Goal: Find contact information: Find contact information

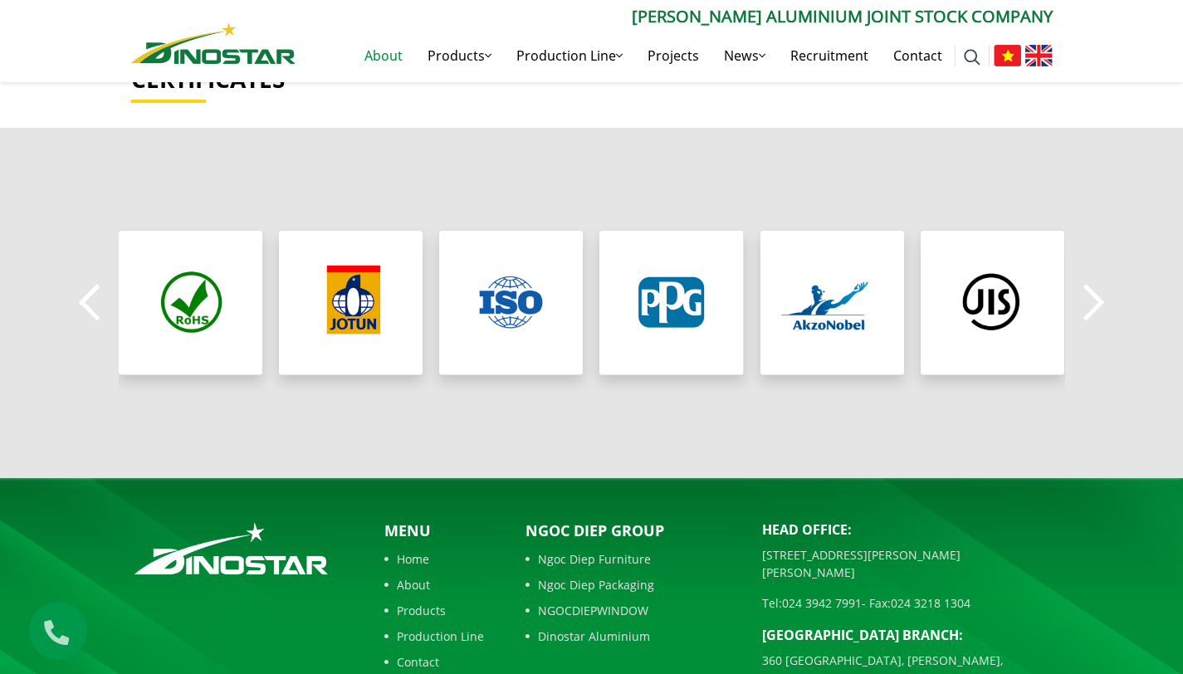
scroll to position [1510, 0]
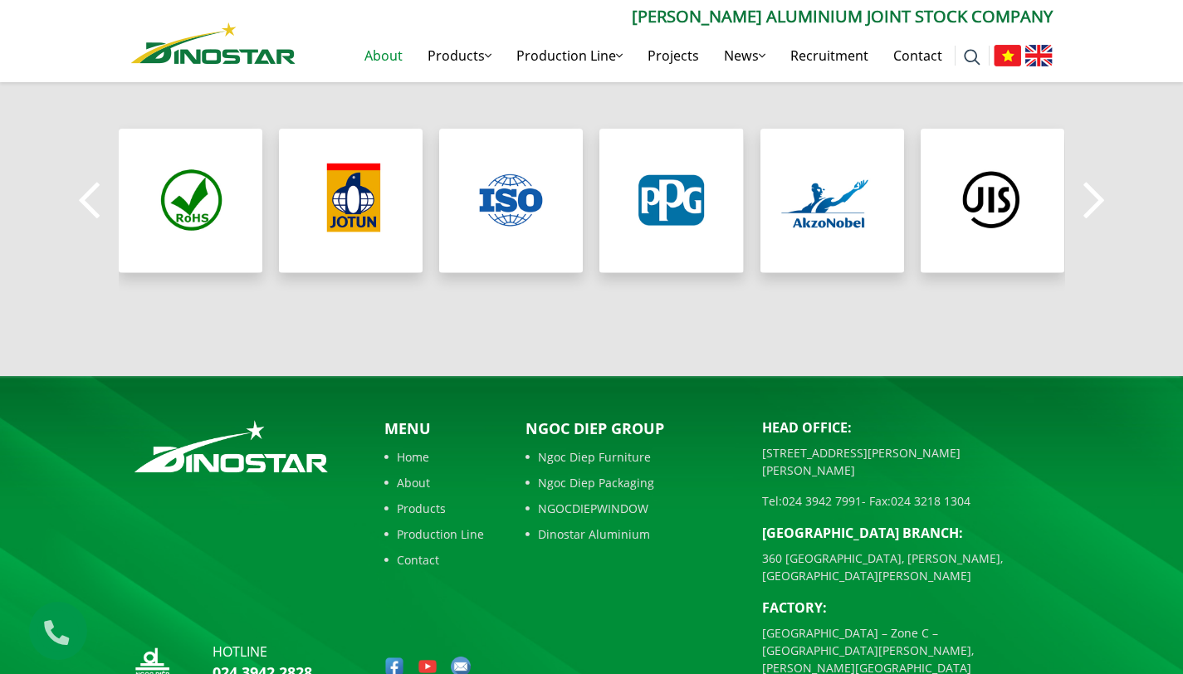
click at [412, 551] on link "Contact" at bounding box center [434, 559] width 100 height 17
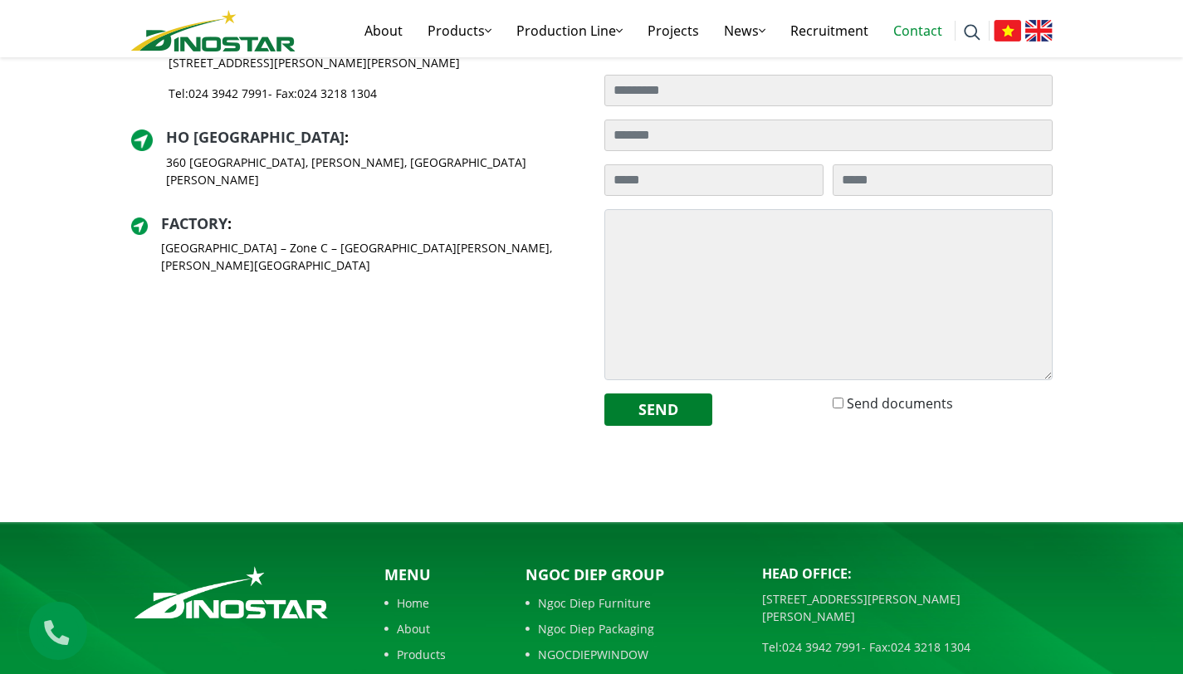
scroll to position [651, 0]
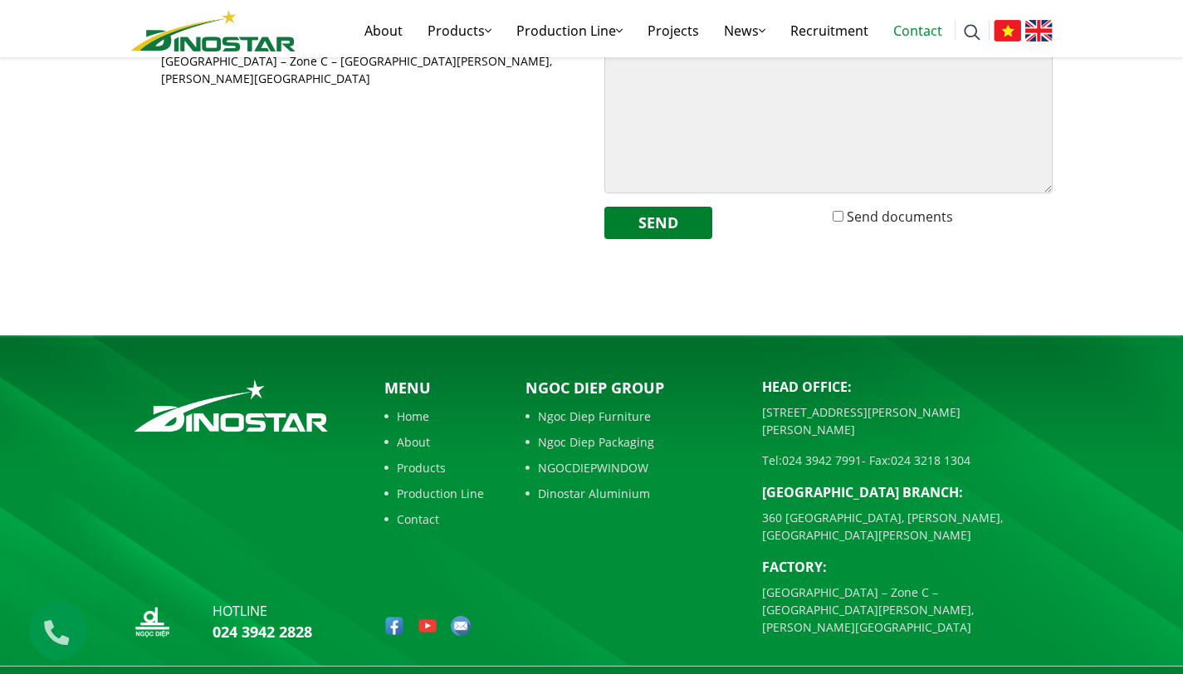
click at [425, 522] on link "Contact" at bounding box center [434, 518] width 100 height 17
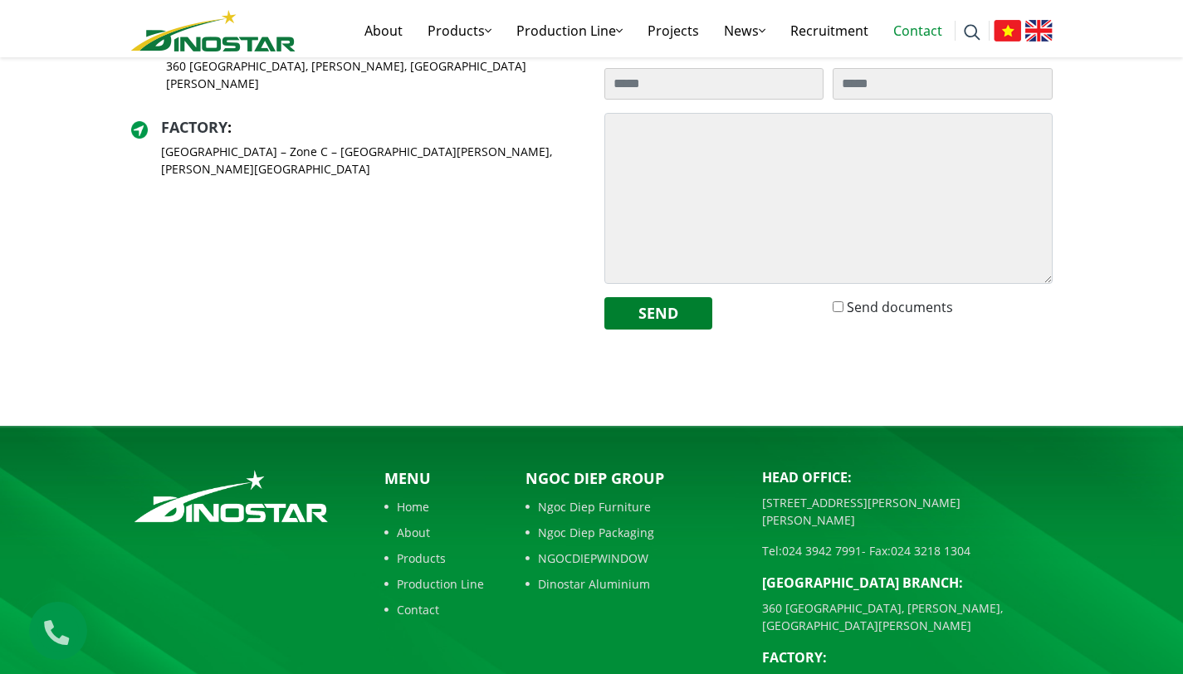
scroll to position [651, 0]
